Goal: Navigation & Orientation: Find specific page/section

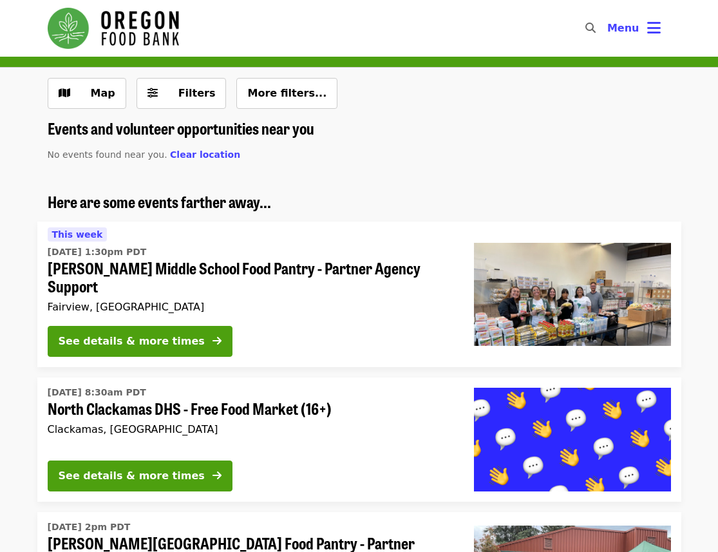
click at [131, 92] on div "Map Filters More filters..." at bounding box center [359, 98] width 644 height 41
click at [104, 95] on span "Map" at bounding box center [103, 93] width 24 height 12
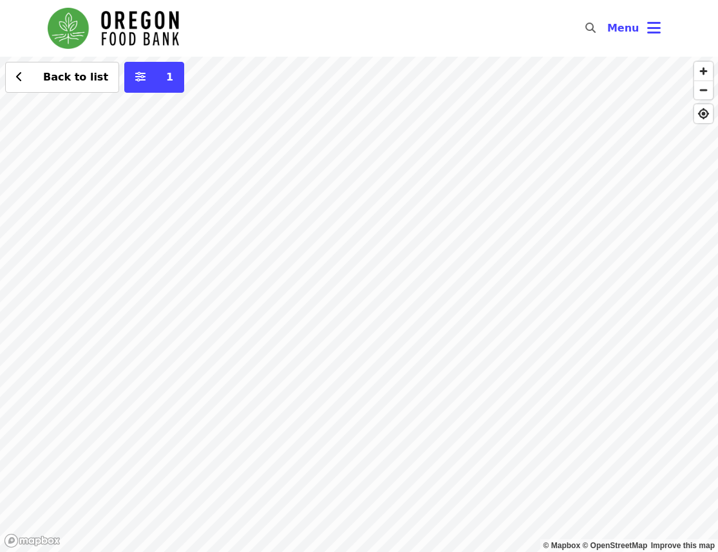
drag, startPoint x: 324, startPoint y: 218, endPoint x: 542, endPoint y: 239, distance: 218.7
click at [542, 239] on div "Back to list 1" at bounding box center [359, 304] width 718 height 495
drag, startPoint x: 318, startPoint y: 292, endPoint x: 372, endPoint y: 340, distance: 72.1
click at [372, 340] on div "Back to list 1" at bounding box center [359, 304] width 718 height 495
drag, startPoint x: 440, startPoint y: 270, endPoint x: 366, endPoint y: 290, distance: 76.7
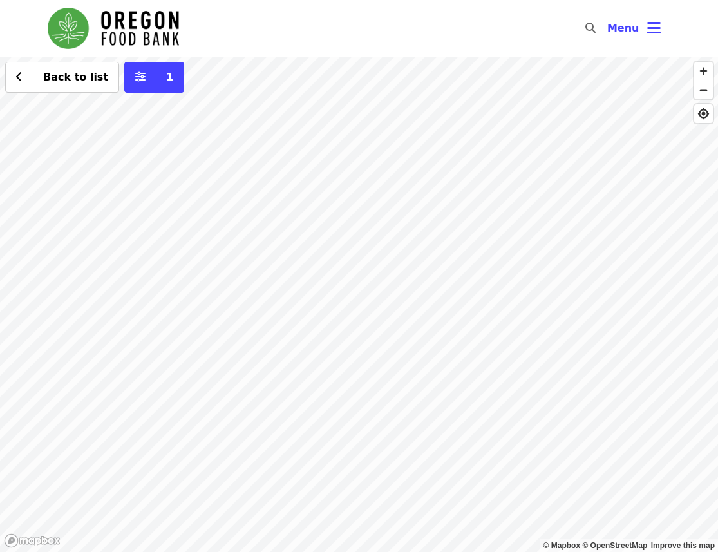
click at [366, 290] on div "Back to list 1" at bounding box center [359, 304] width 718 height 495
click at [315, 236] on div "Back to list 1" at bounding box center [359, 304] width 718 height 495
drag, startPoint x: 396, startPoint y: 281, endPoint x: 353, endPoint y: 218, distance: 76.1
click at [353, 218] on div "Back to list 1" at bounding box center [359, 304] width 718 height 495
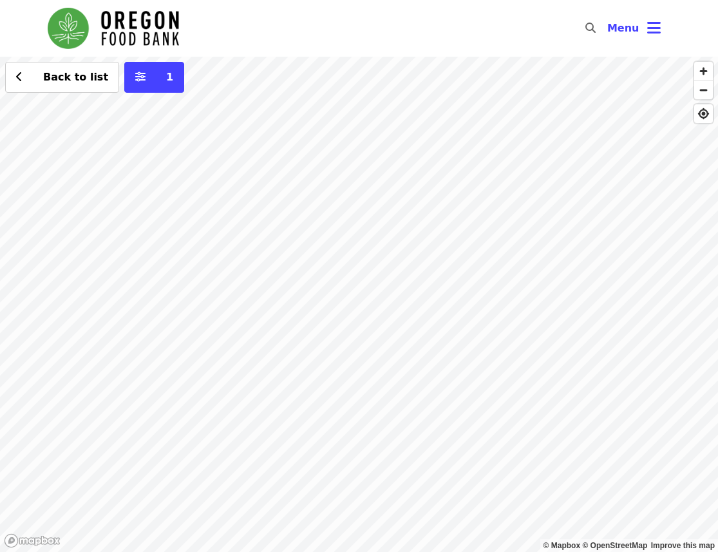
drag, startPoint x: 395, startPoint y: 273, endPoint x: 418, endPoint y: 266, distance: 24.2
click at [418, 266] on div "Back to list 1" at bounding box center [359, 304] width 718 height 495
click at [413, 277] on div "Back to list 1" at bounding box center [359, 304] width 718 height 495
click at [412, 278] on div "Back to list 1" at bounding box center [359, 304] width 718 height 495
drag, startPoint x: 438, startPoint y: 272, endPoint x: 447, endPoint y: 269, distance: 9.6
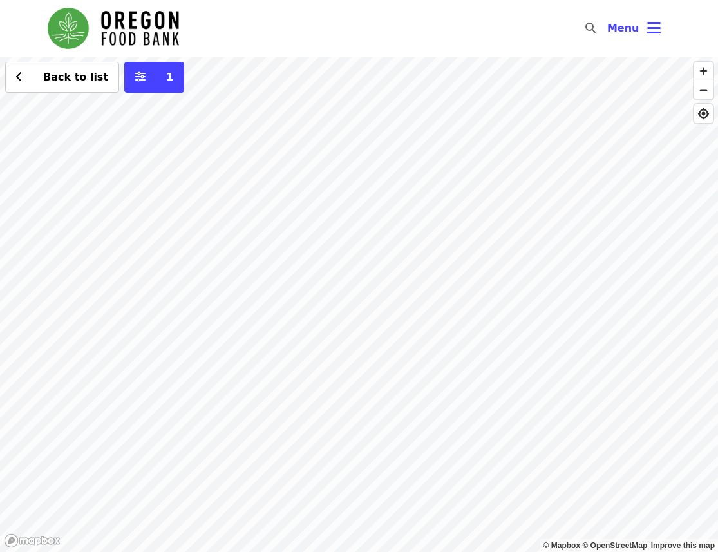
click at [451, 267] on div "Back to list 1" at bounding box center [359, 304] width 718 height 495
drag, startPoint x: 422, startPoint y: 294, endPoint x: 447, endPoint y: 339, distance: 51.0
click at [447, 339] on div "Back to list 1" at bounding box center [359, 304] width 718 height 495
click at [321, 345] on div "Back to list 1" at bounding box center [359, 304] width 718 height 495
click at [78, 83] on span "Back to list" at bounding box center [75, 77] width 65 height 12
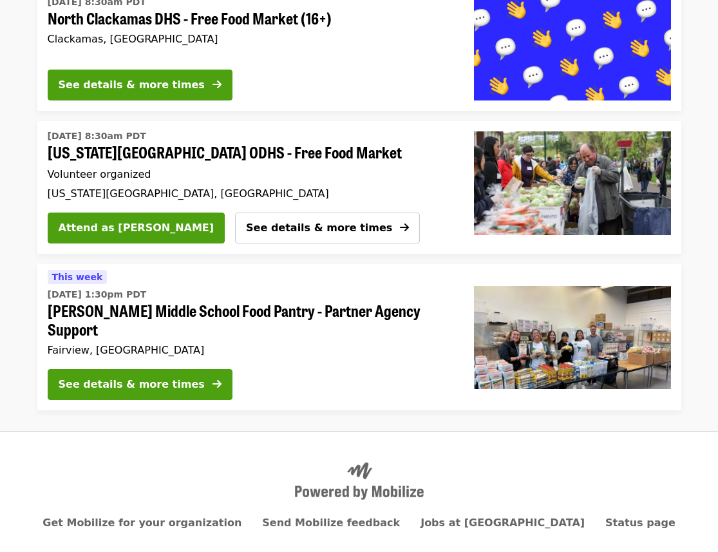
scroll to position [1288, 0]
